Goal: Task Accomplishment & Management: Manage account settings

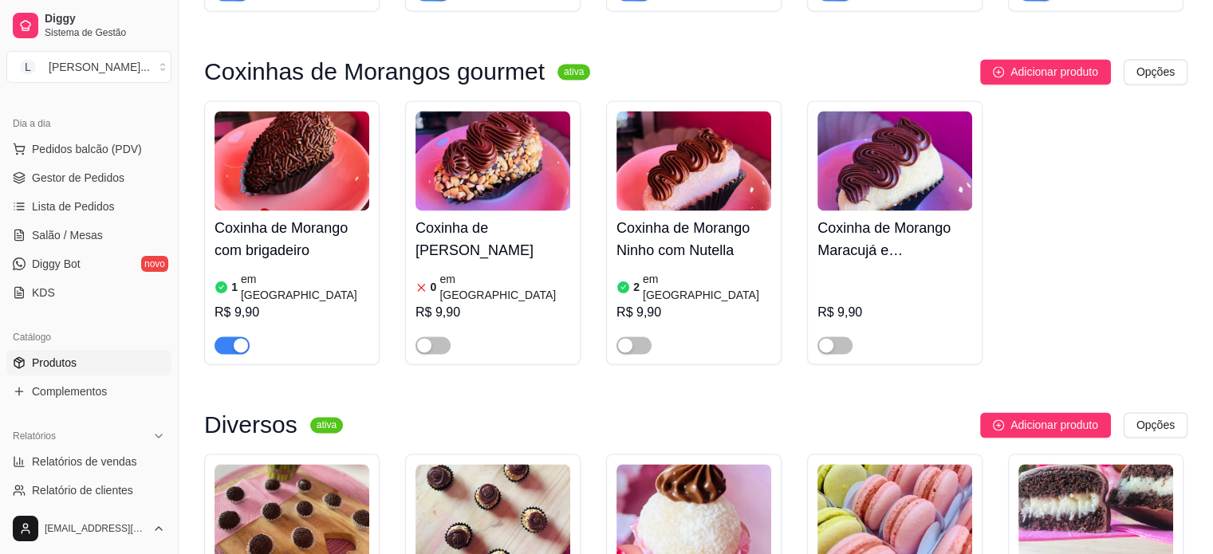
scroll to position [2428, 0]
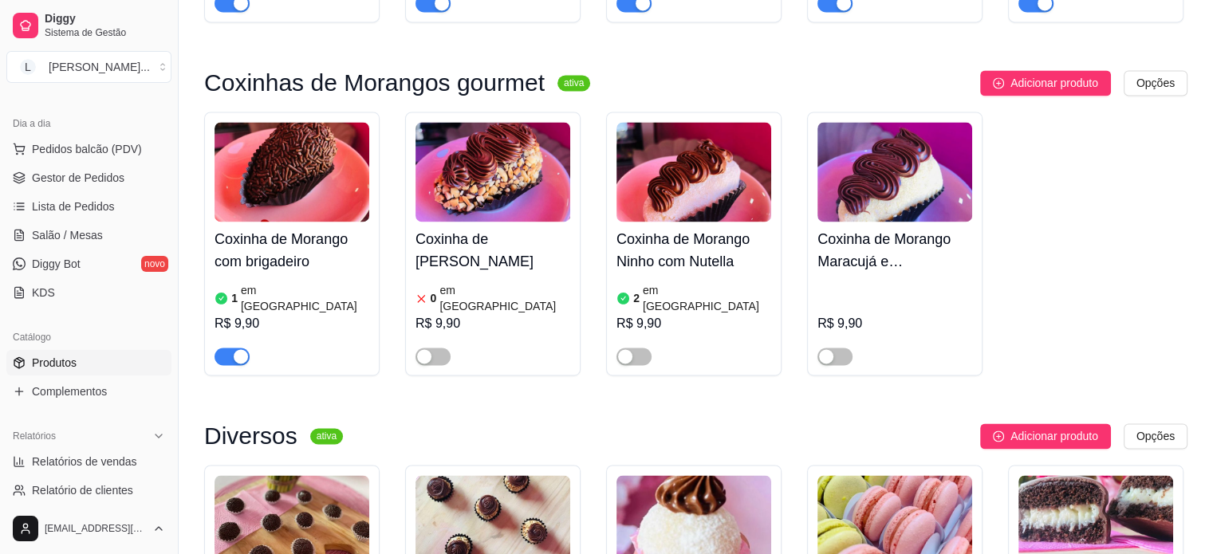
click at [237, 349] on div "button" at bounding box center [241, 356] width 14 height 14
click at [302, 282] on div "1 em [GEOGRAPHIC_DATA]" at bounding box center [292, 298] width 155 height 32
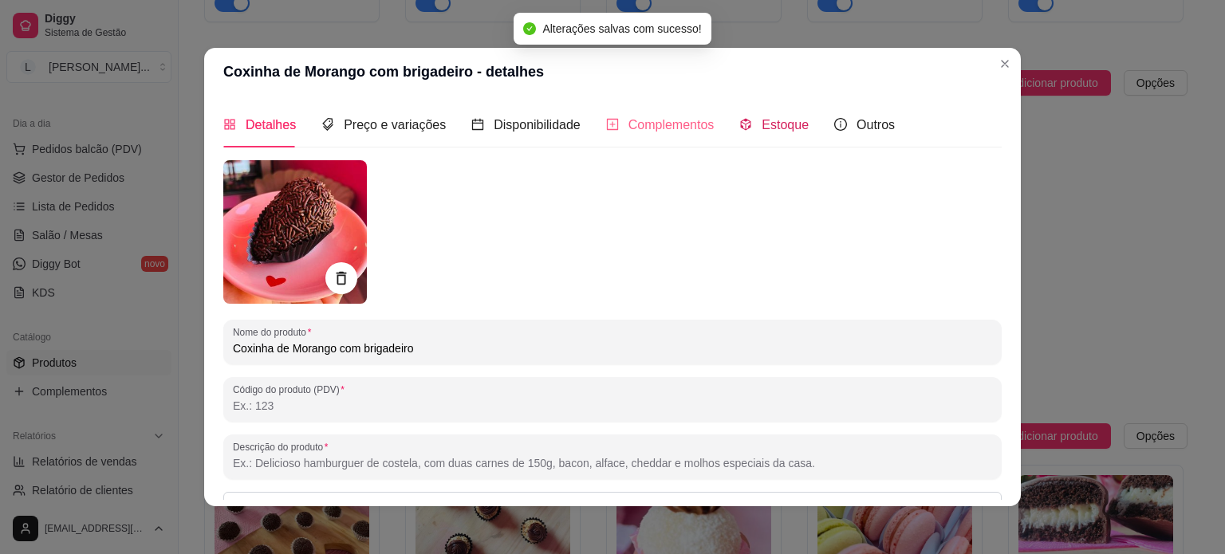
drag, startPoint x: 770, startPoint y: 117, endPoint x: 682, endPoint y: 227, distance: 141.2
click at [769, 124] on span "Estoque" at bounding box center [785, 125] width 47 height 14
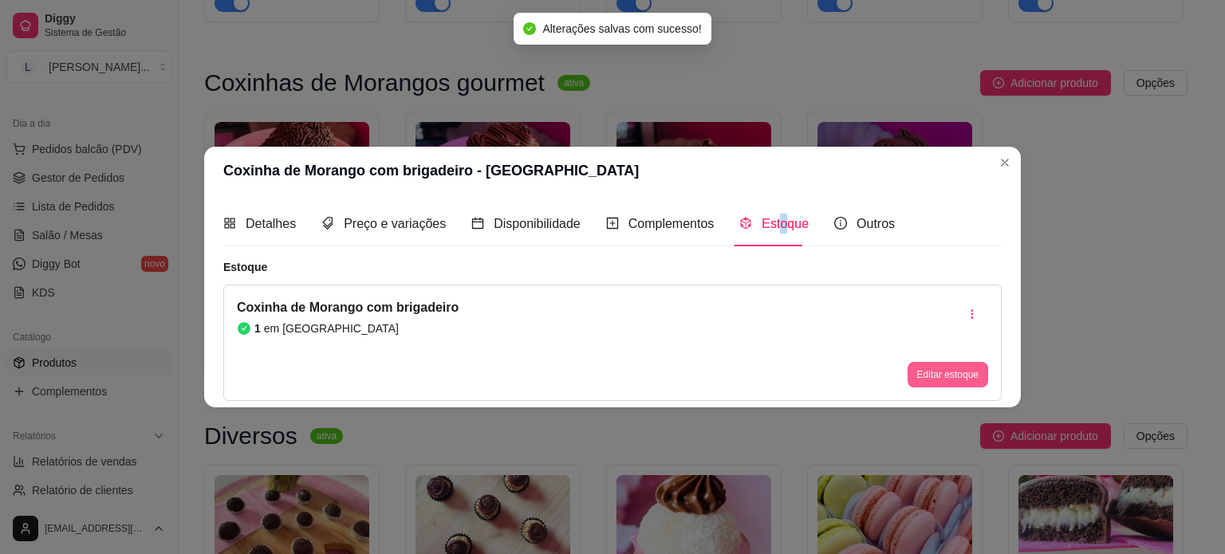
click at [920, 370] on button "Editar estoque" at bounding box center [948, 375] width 81 height 26
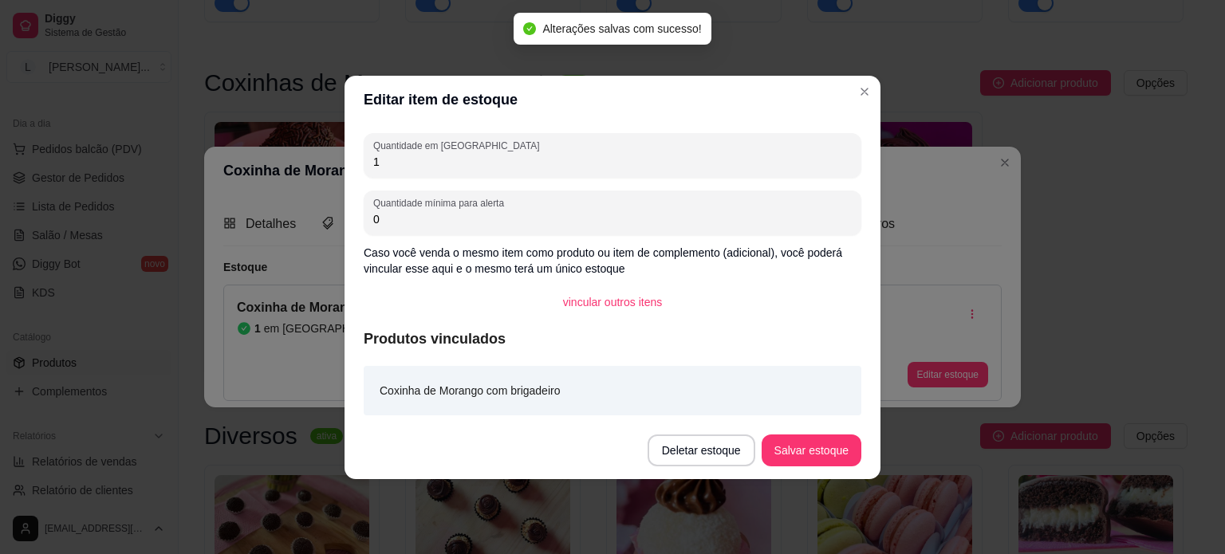
drag, startPoint x: 473, startPoint y: 167, endPoint x: 478, endPoint y: 178, distance: 11.4
click at [475, 171] on div "Quantidade em estoque 1" at bounding box center [613, 155] width 498 height 45
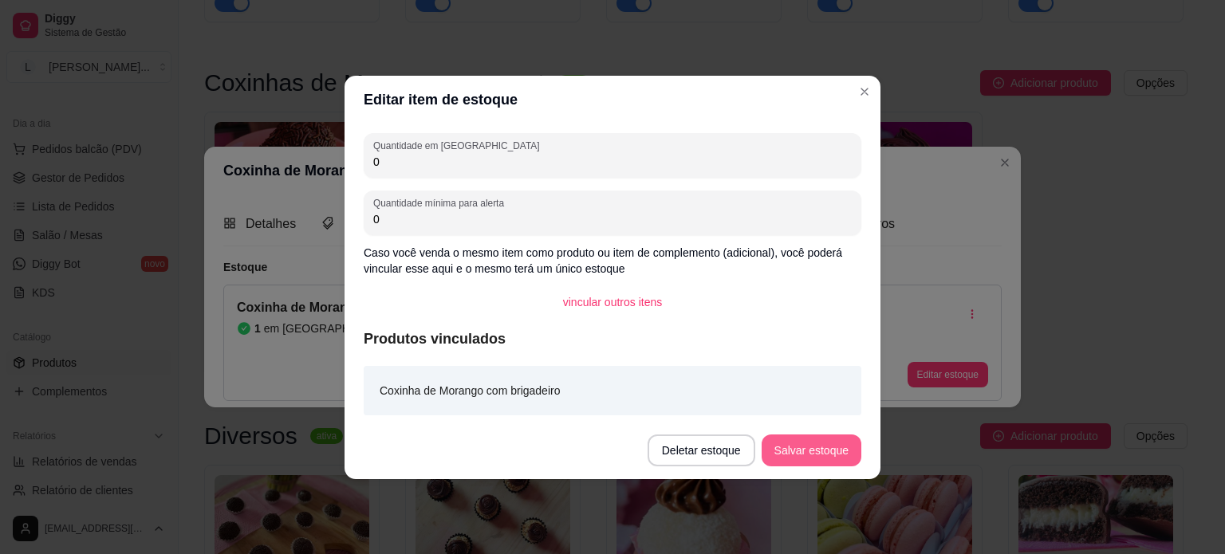
type input "0"
click at [808, 435] on button "Salvar estoque" at bounding box center [812, 451] width 100 height 32
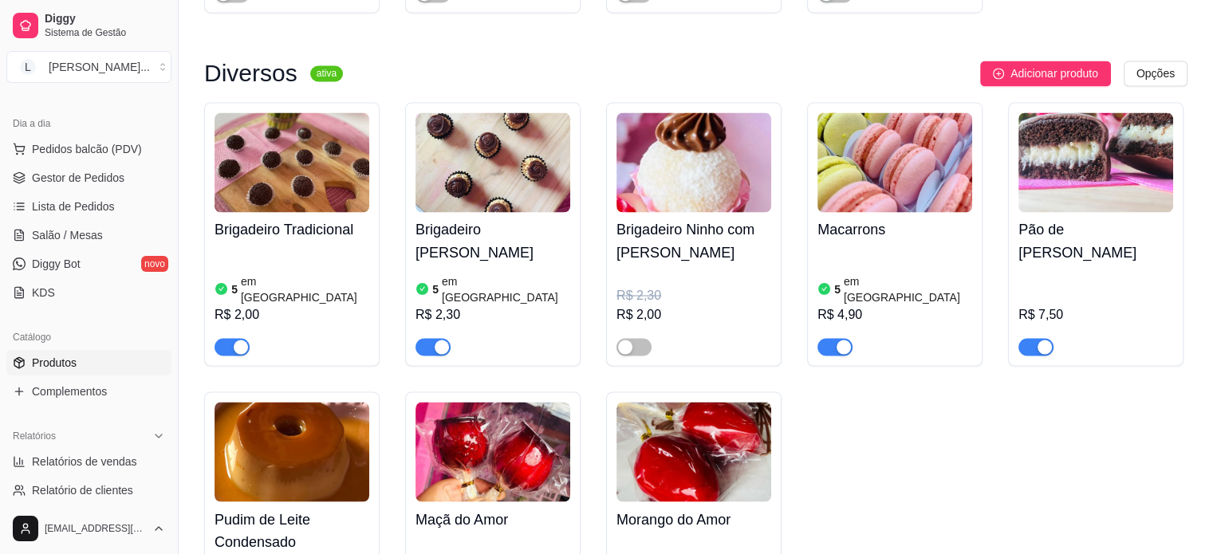
scroll to position [3031, 0]
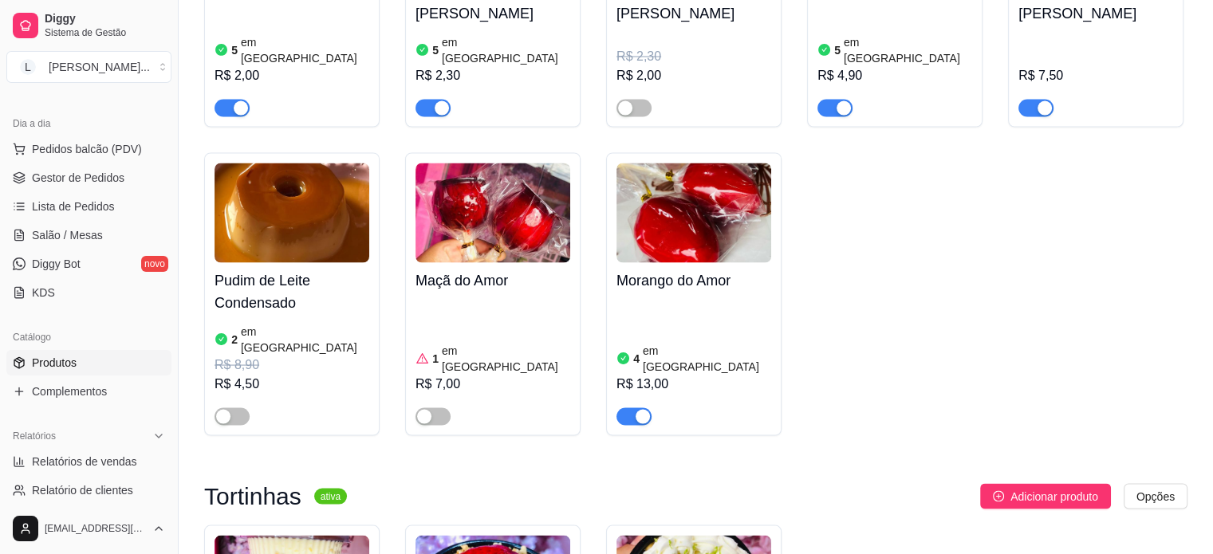
click at [474, 342] on article "em [GEOGRAPHIC_DATA]" at bounding box center [506, 358] width 128 height 32
click at [647, 409] on div "button" at bounding box center [643, 416] width 14 height 14
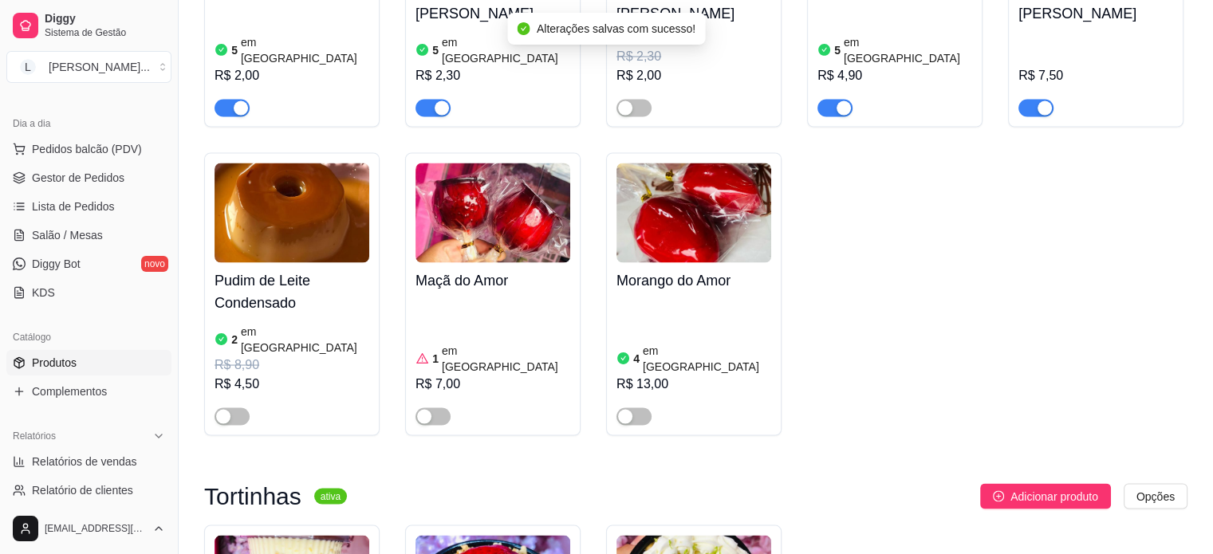
click at [705, 342] on div "4 em [GEOGRAPHIC_DATA]" at bounding box center [693, 358] width 155 height 32
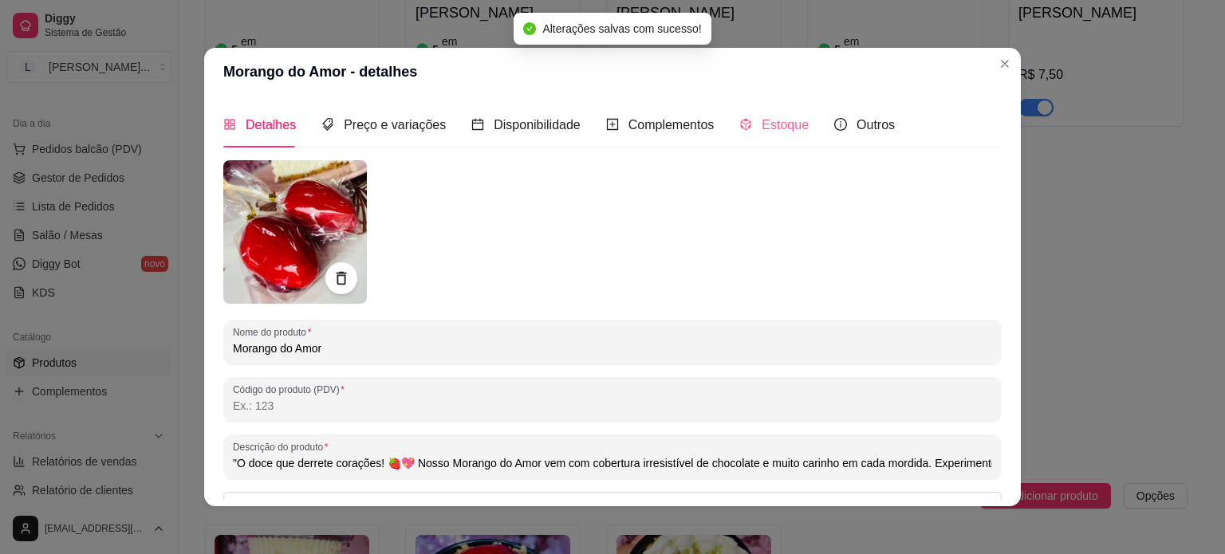
click at [769, 141] on div "Estoque" at bounding box center [773, 124] width 69 height 45
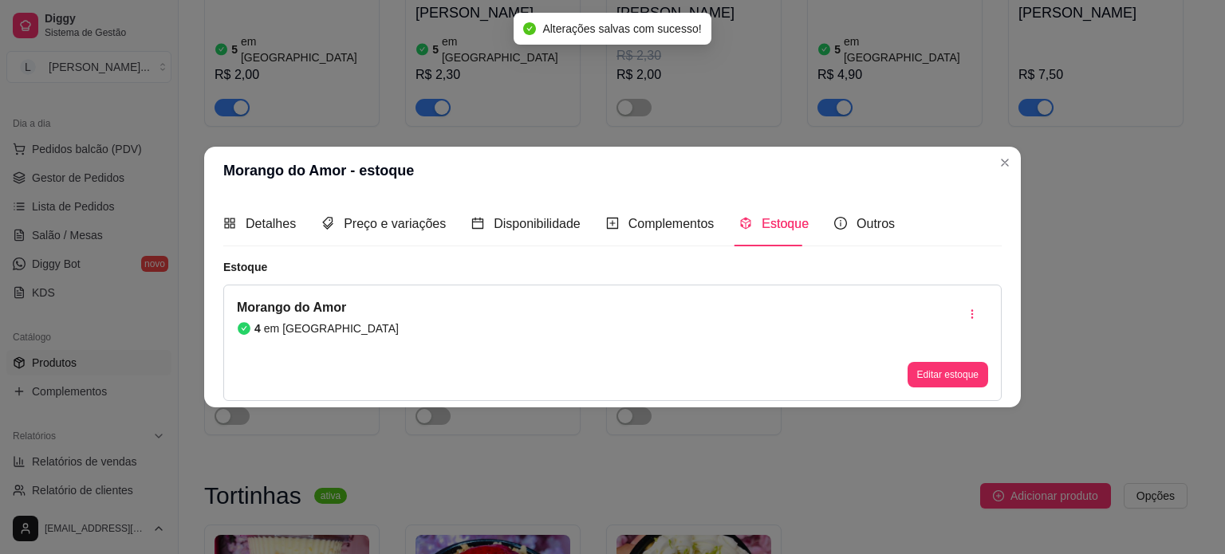
click at [952, 381] on button "Editar estoque" at bounding box center [948, 375] width 81 height 26
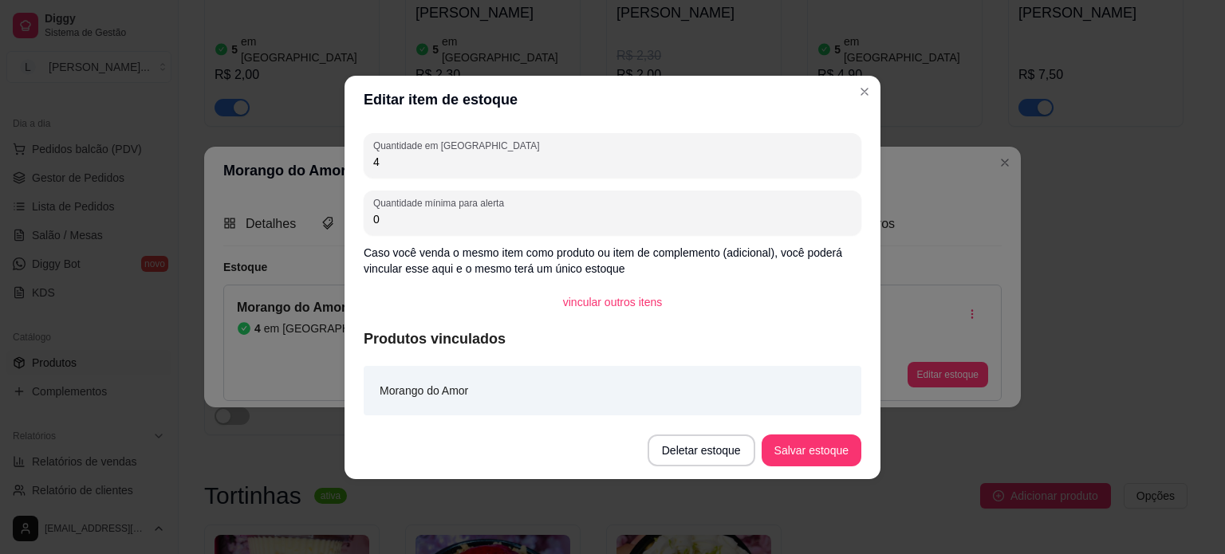
click at [459, 179] on div "Quantidade em estoque 4 Quantidade mínima para alerta 0 Caso você venda o mesmo…" at bounding box center [613, 273] width 536 height 298
click at [464, 175] on div "Quantidade em estoque 4" at bounding box center [613, 155] width 498 height 45
type input "0"
click at [805, 459] on button "Salvar estoque" at bounding box center [810, 450] width 97 height 31
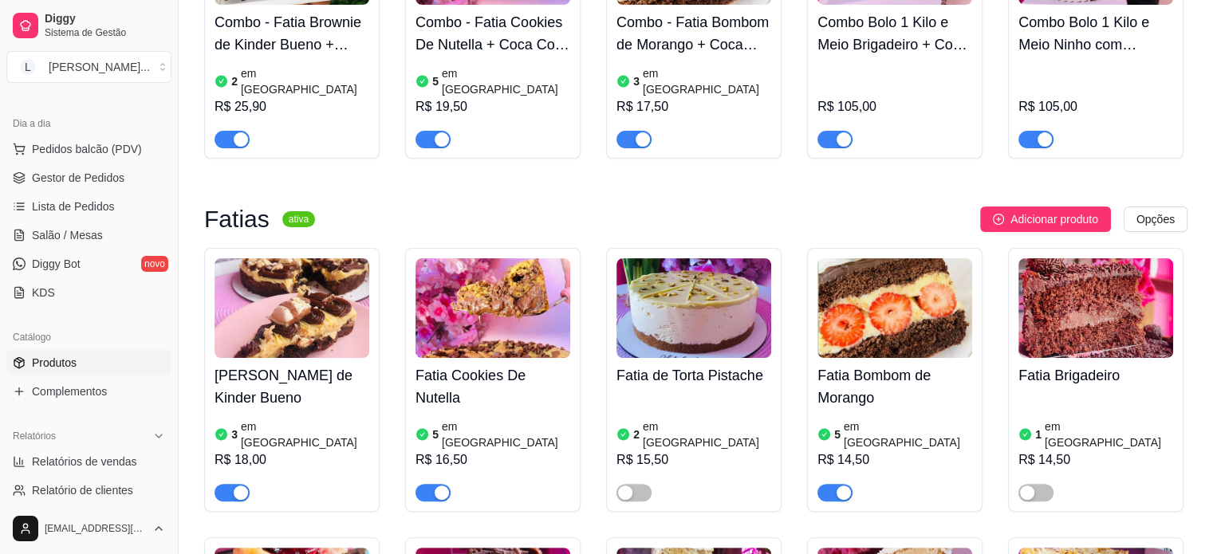
scroll to position [0, 0]
